Goal: Check status

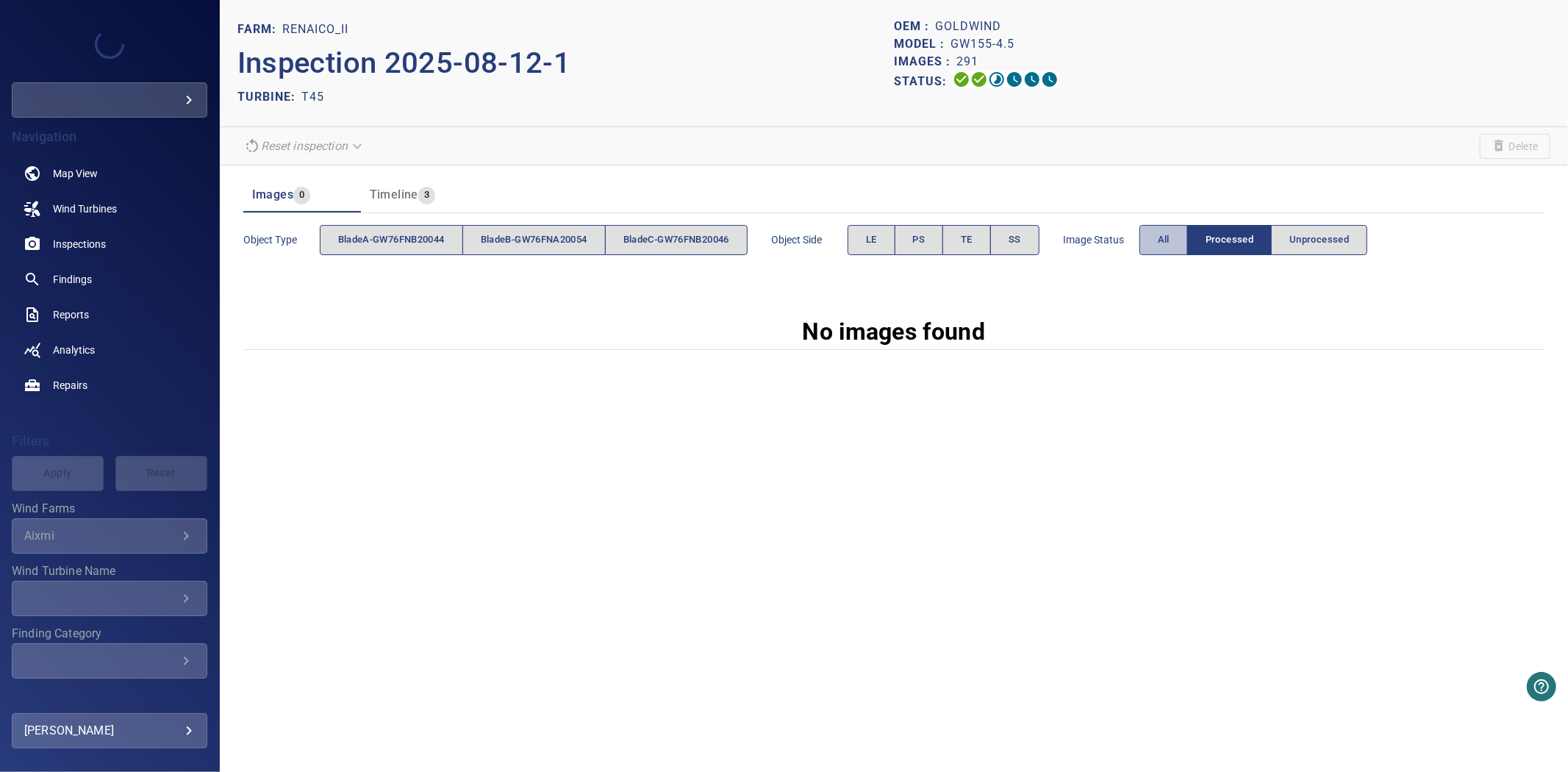
click at [1154, 239] on button "All" at bounding box center [1163, 240] width 48 height 30
drag, startPoint x: 1157, startPoint y: 237, endPoint x: 1088, endPoint y: 115, distance: 140.2
click at [1158, 237] on button "All" at bounding box center [1163, 240] width 48 height 30
drag, startPoint x: 1149, startPoint y: 245, endPoint x: 1115, endPoint y: 169, distance: 83.3
click at [1139, 244] on span "Image Status" at bounding box center [1101, 240] width 76 height 15
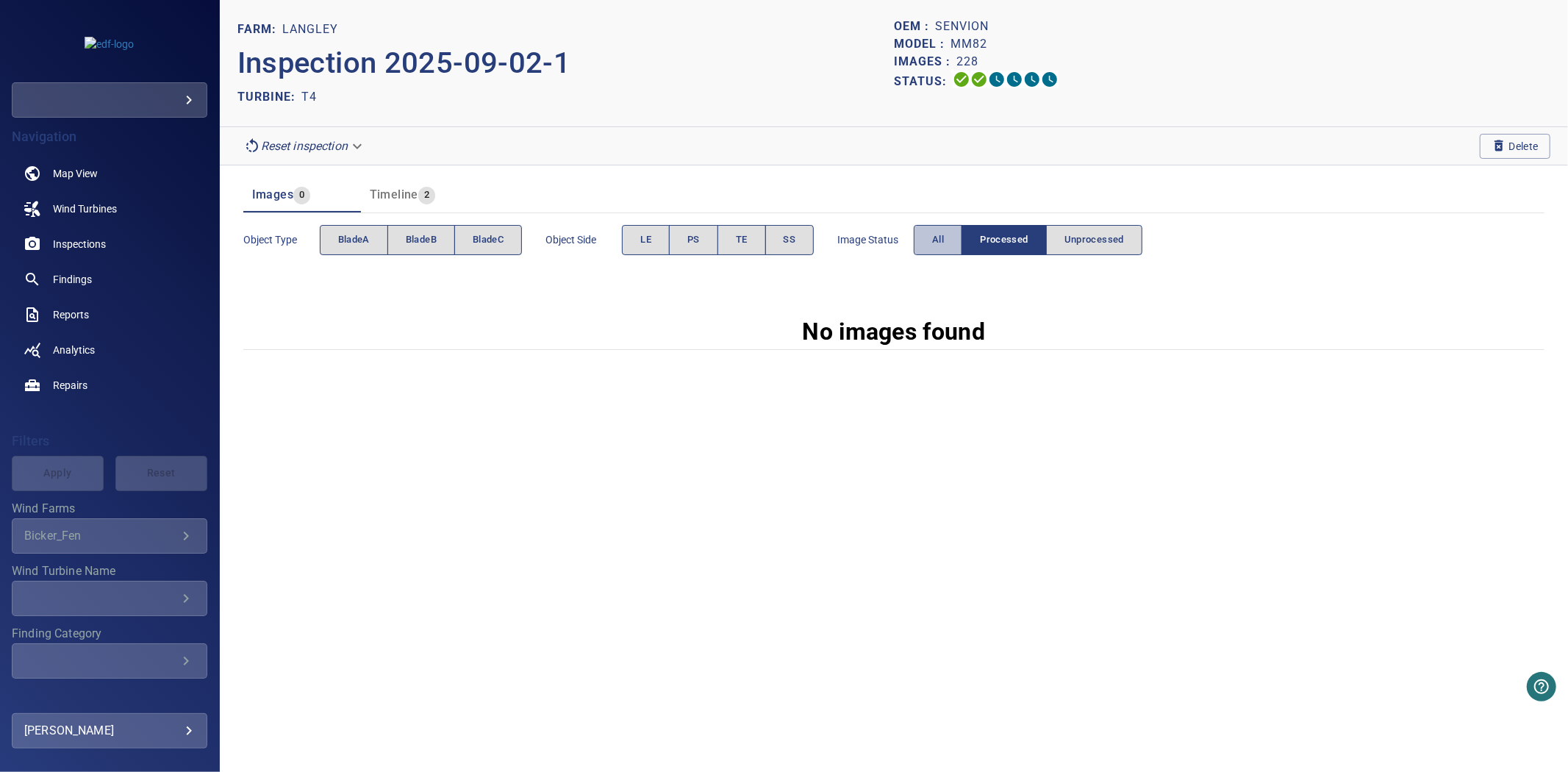
click at [930, 238] on button "All" at bounding box center [938, 240] width 48 height 30
click at [921, 248] on button "All" at bounding box center [938, 240] width 48 height 30
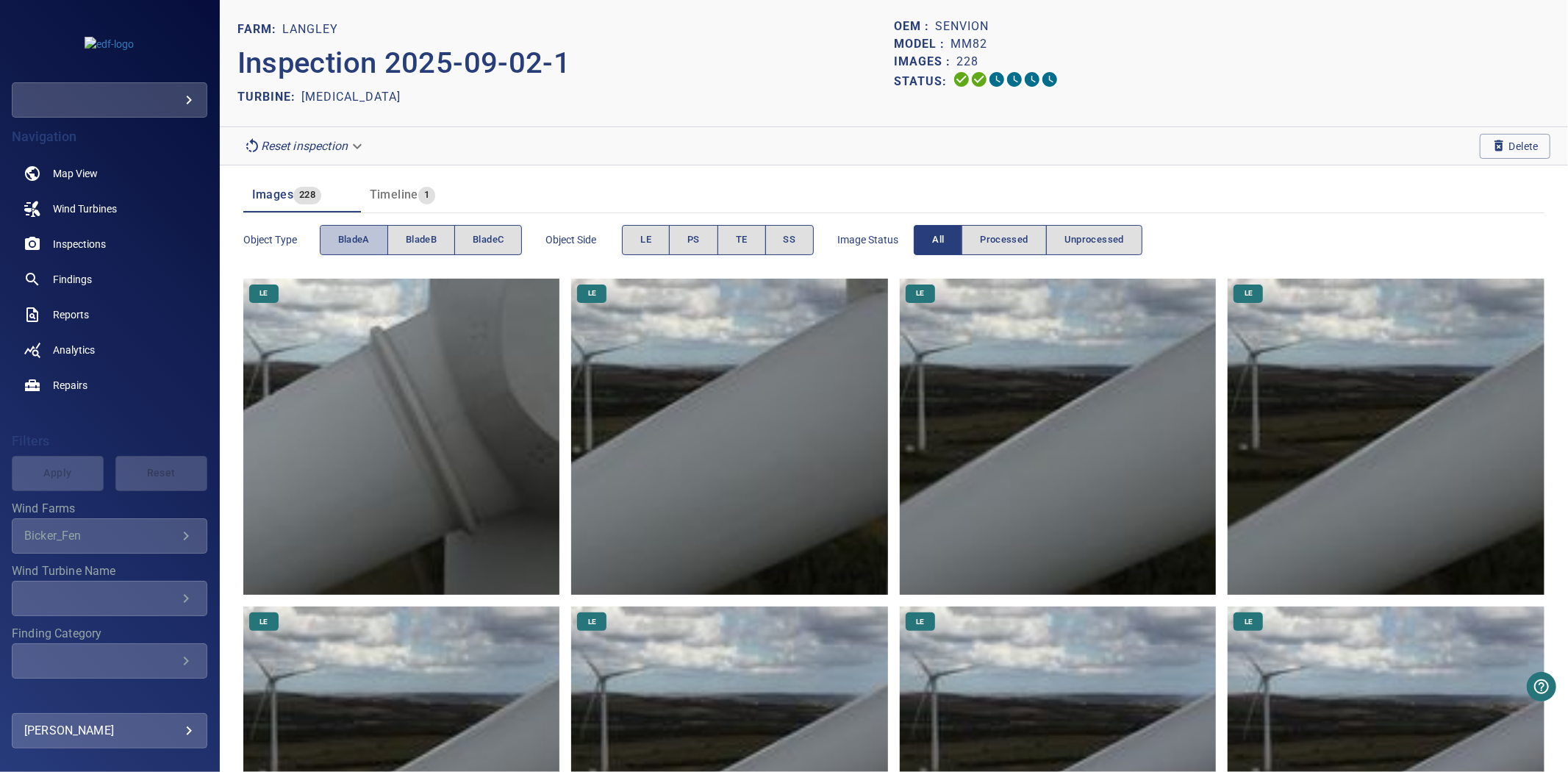
click at [351, 243] on span "bladeA" at bounding box center [354, 240] width 32 height 17
click at [427, 238] on span "bladeB" at bounding box center [421, 240] width 31 height 17
click at [501, 237] on span "bladeC" at bounding box center [488, 240] width 31 height 17
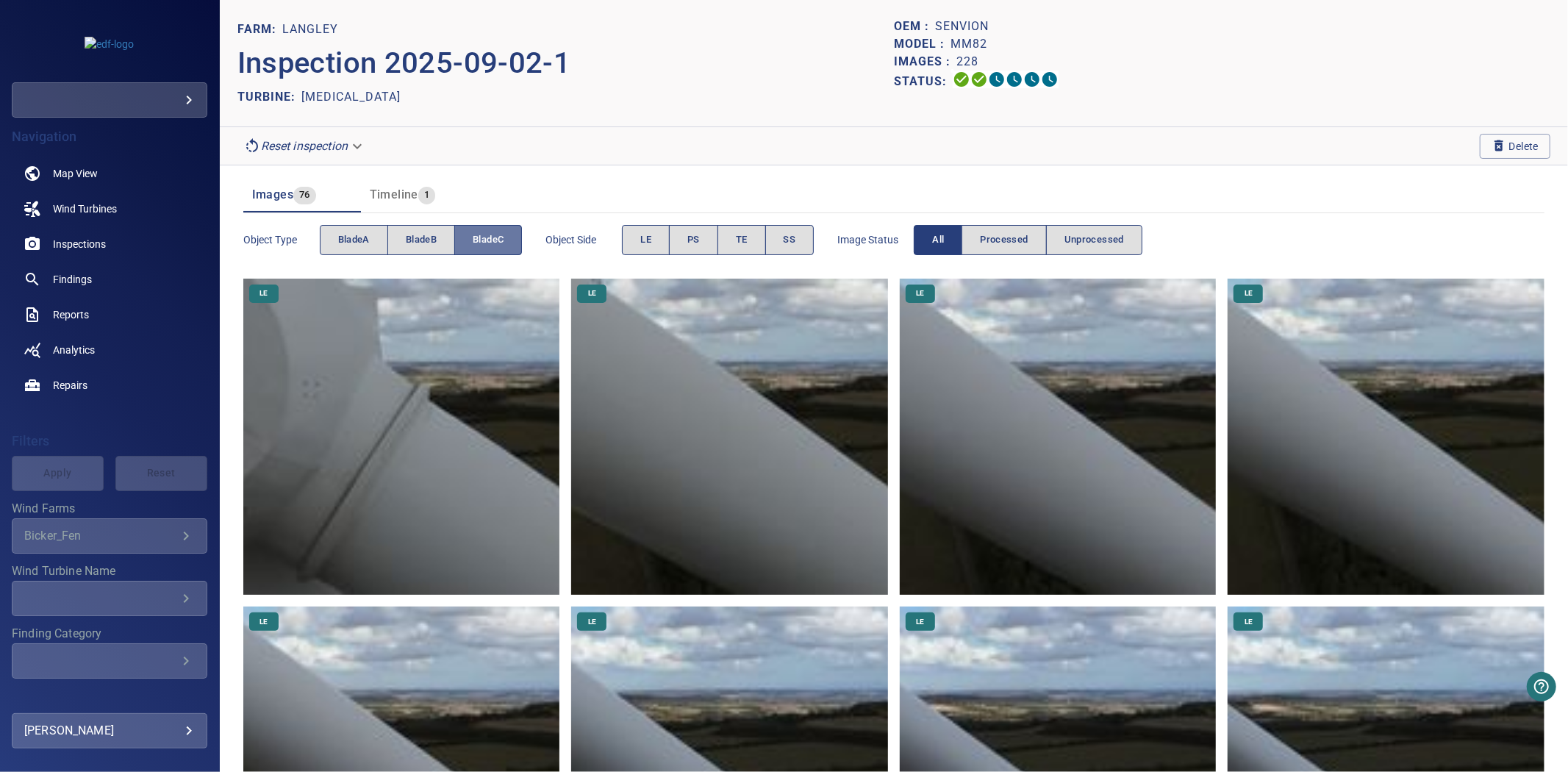
click at [501, 237] on span "bladeC" at bounding box center [488, 240] width 31 height 17
